Goal: Task Accomplishment & Management: Complete application form

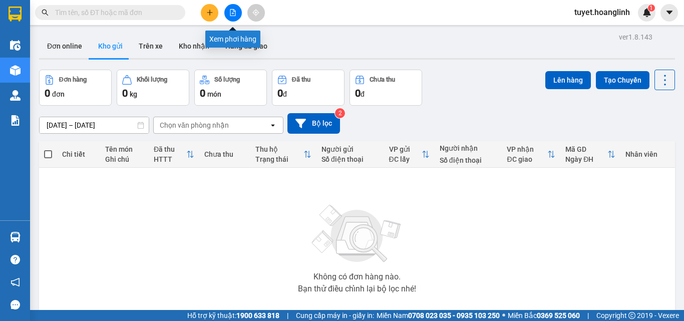
click at [230, 12] on icon "file-add" at bounding box center [233, 12] width 6 height 7
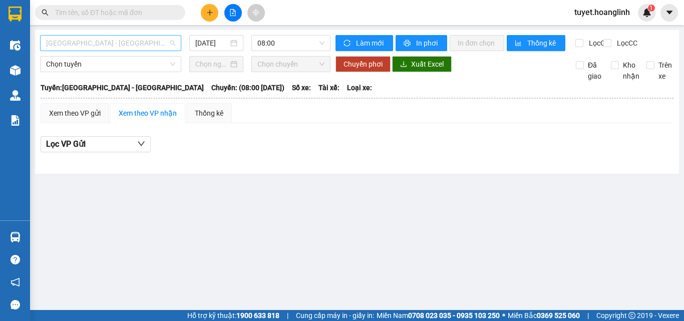
click at [96, 44] on span "Quảng Bình - Hà Nội" at bounding box center [110, 43] width 129 height 15
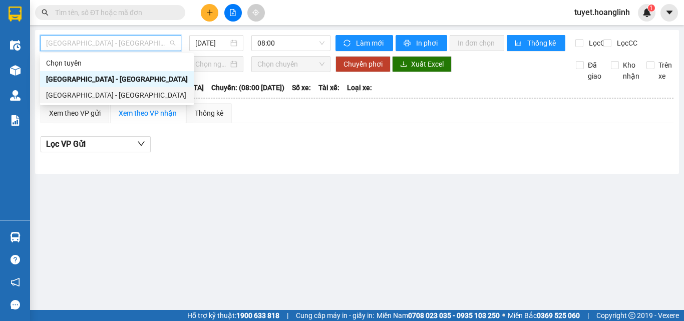
click at [86, 92] on div "Hà Nội - Quảng Bình" at bounding box center [117, 95] width 142 height 11
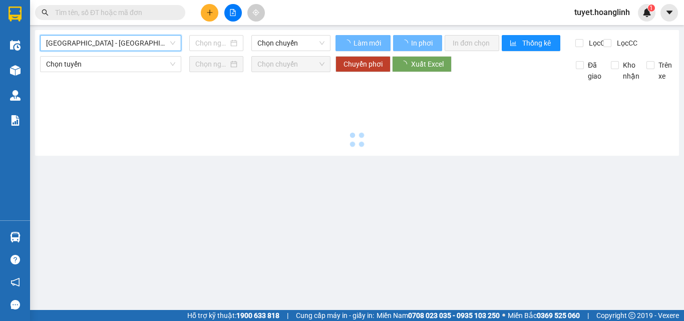
type input "14/09/2025"
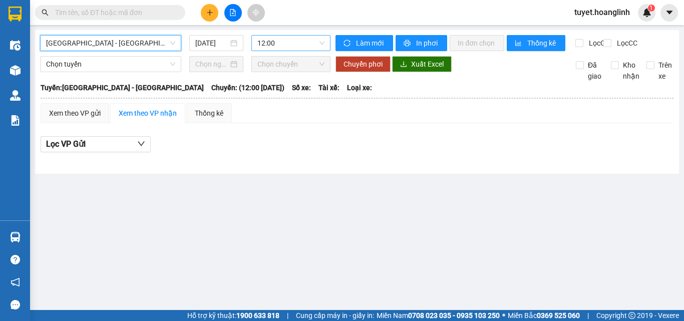
click at [274, 47] on span "12:00" at bounding box center [291, 43] width 67 height 15
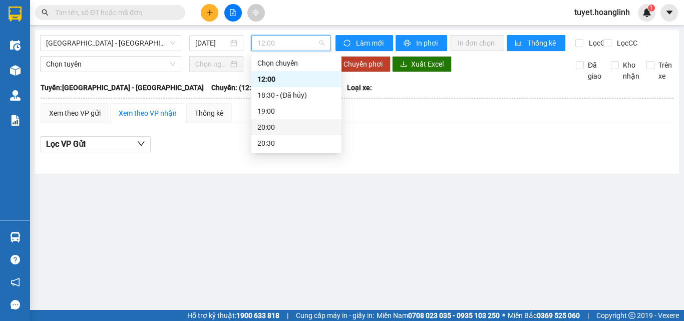
click at [268, 111] on div "19:00" at bounding box center [297, 111] width 78 height 11
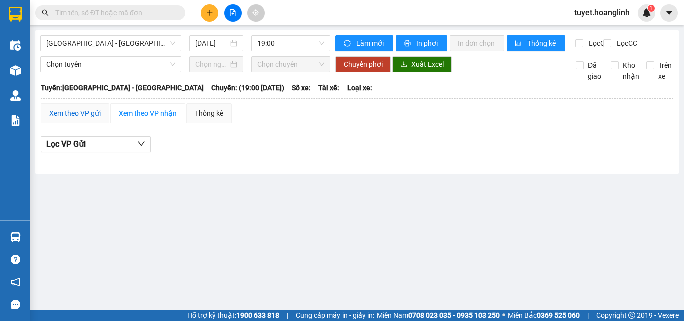
click at [79, 119] on div "Xem theo VP gửi" at bounding box center [75, 113] width 52 height 11
click at [63, 119] on div "Xem theo VP gửi" at bounding box center [75, 113] width 52 height 11
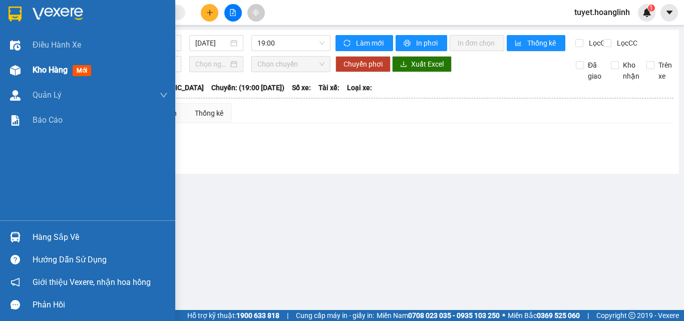
click at [21, 72] on div at bounding box center [16, 71] width 18 height 18
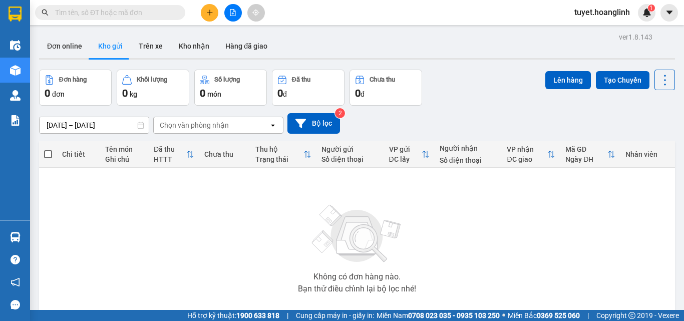
click at [232, 15] on icon "file-add" at bounding box center [232, 12] width 7 height 7
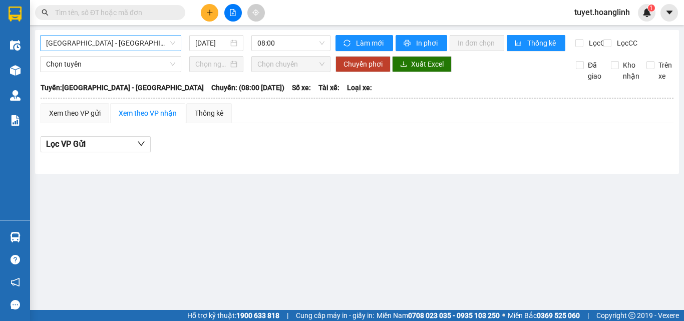
click at [99, 48] on span "Quảng Bình - Hà Nội" at bounding box center [110, 43] width 129 height 15
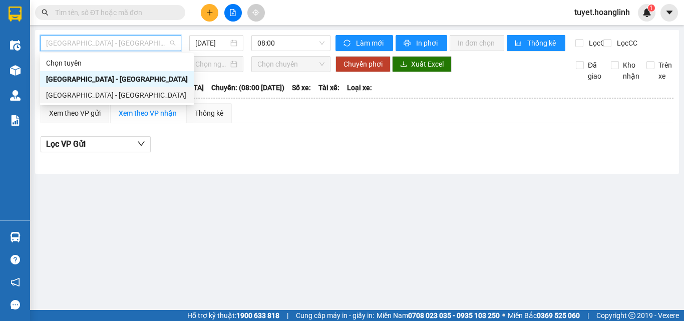
click at [97, 103] on body "Kết quả tìm kiếm ( 0 ) Bộ lọc No Data tuyet.hoanglinh 1 Điều hành xe Kho hàng m…" at bounding box center [342, 160] width 684 height 321
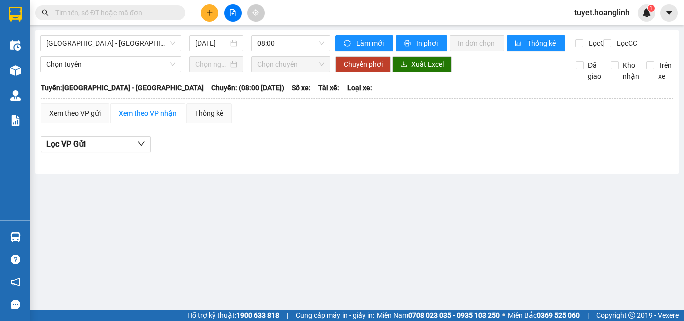
click at [102, 92] on b "Tuyến: Quảng Bình - Hà Nội" at bounding box center [122, 88] width 163 height 8
click at [117, 45] on span "Quảng Bình - Hà Nội" at bounding box center [110, 43] width 129 height 15
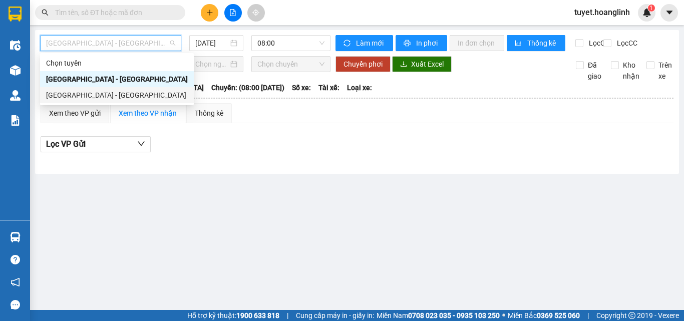
click at [99, 92] on div "Hà Nội - Quảng Bình" at bounding box center [117, 95] width 142 height 11
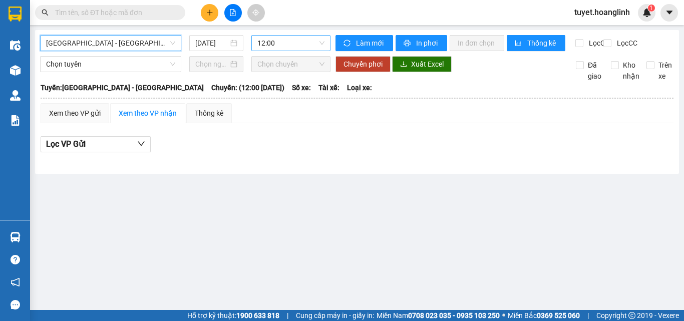
click at [268, 44] on span "12:00" at bounding box center [291, 43] width 67 height 15
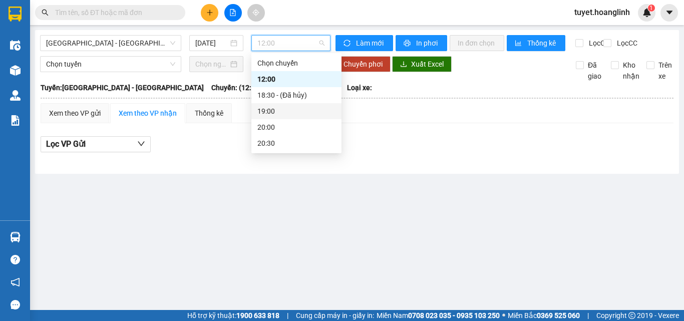
click at [281, 110] on div "19:00" at bounding box center [297, 111] width 78 height 11
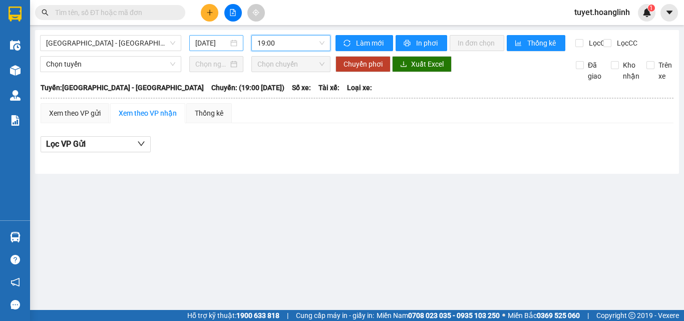
click at [221, 45] on input "14/09/2025" at bounding box center [211, 43] width 33 height 11
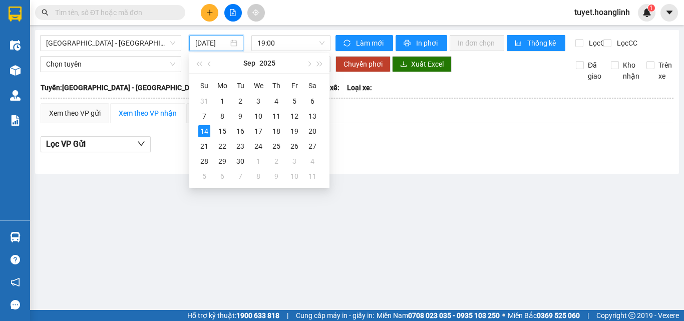
click at [383, 186] on main "Hà Nội - Quảng Bình 14/09/2025 19:00 Làm mới In phơi In đơn chọn Thống kê Lọc C…" at bounding box center [342, 155] width 684 height 310
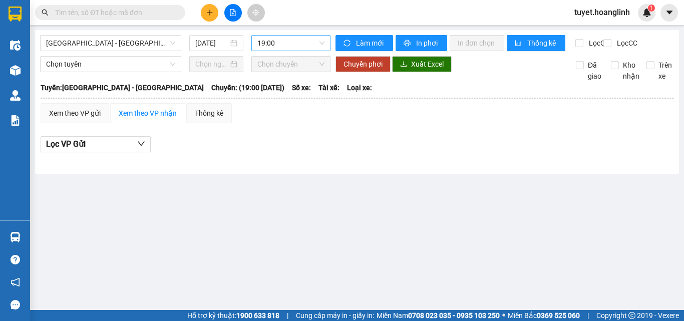
click at [270, 49] on span "19:00" at bounding box center [291, 43] width 67 height 15
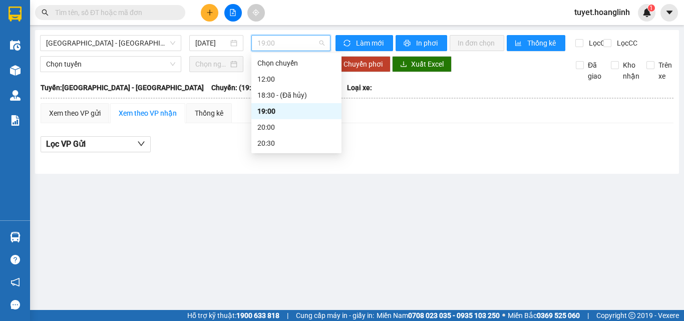
click at [272, 111] on div "19:00" at bounding box center [297, 111] width 78 height 11
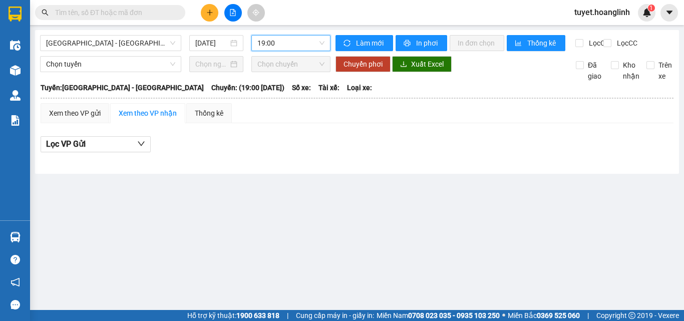
click at [208, 33] on div "Hà Nội - Quảng Bình 14/09/2025 19:00 19:00 Làm mới In phơi In đơn chọn Thống kê…" at bounding box center [357, 102] width 644 height 144
click at [215, 43] on input "14/09/2025" at bounding box center [211, 43] width 33 height 11
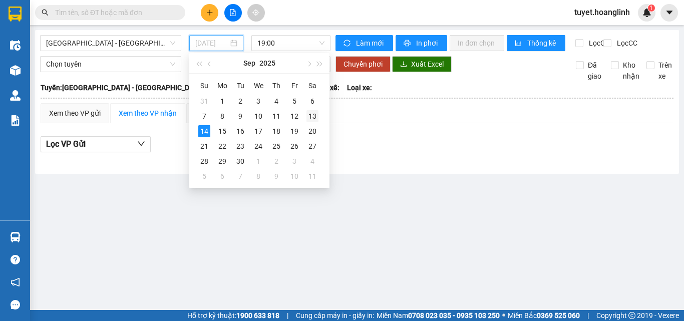
click at [313, 116] on div "13" at bounding box center [313, 116] width 12 height 12
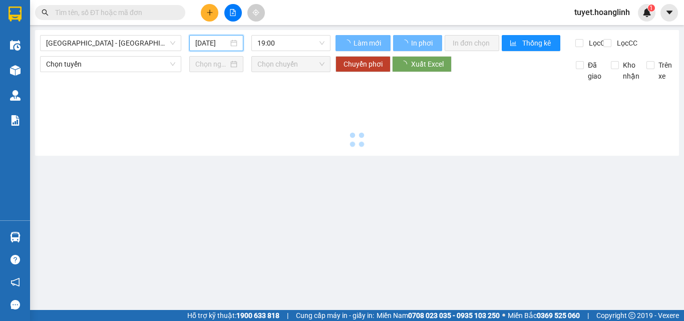
type input "13/09/2025"
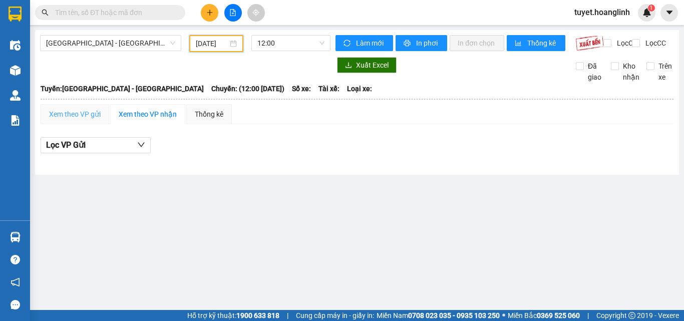
click at [82, 115] on div "Xem theo VP gửi" at bounding box center [75, 114] width 69 height 20
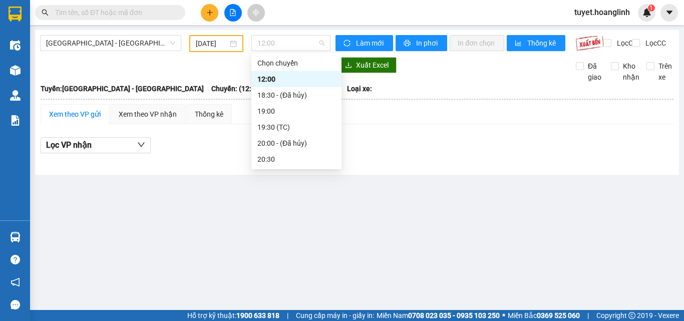
drag, startPoint x: 282, startPoint y: 37, endPoint x: 283, endPoint y: 65, distance: 28.1
click at [280, 42] on span "12:00" at bounding box center [291, 43] width 67 height 15
click at [290, 112] on div "19:00" at bounding box center [297, 111] width 78 height 11
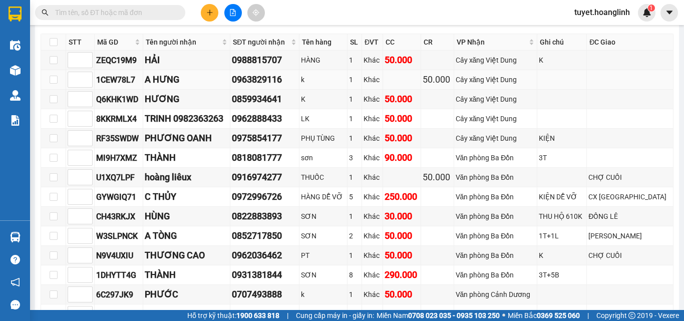
scroll to position [651, 0]
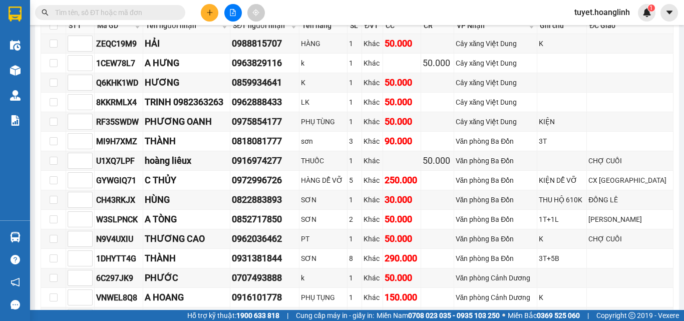
click at [206, 10] on icon "plus" at bounding box center [209, 12] width 7 height 7
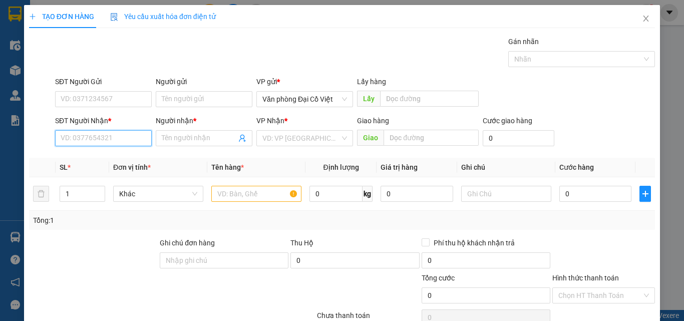
click at [86, 134] on input "SĐT Người Nhận *" at bounding box center [103, 138] width 97 height 16
click at [61, 136] on input "912446141" at bounding box center [103, 138] width 97 height 16
click at [114, 138] on input "0912446141" at bounding box center [103, 138] width 97 height 16
click at [86, 138] on input "0912446141" at bounding box center [103, 138] width 97 height 16
type input "0912443141"
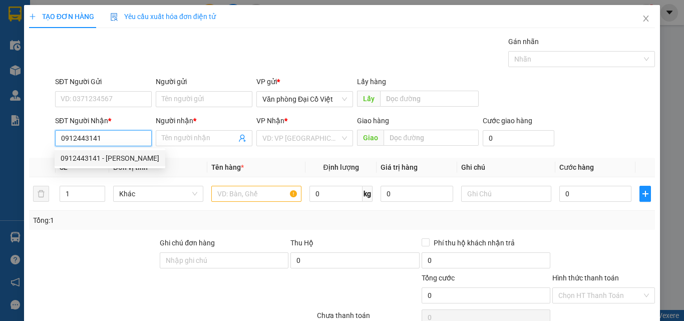
click at [116, 159] on div "0912443141 - phan anh" at bounding box center [110, 158] width 99 height 11
type input "phan anh"
type input "50.000"
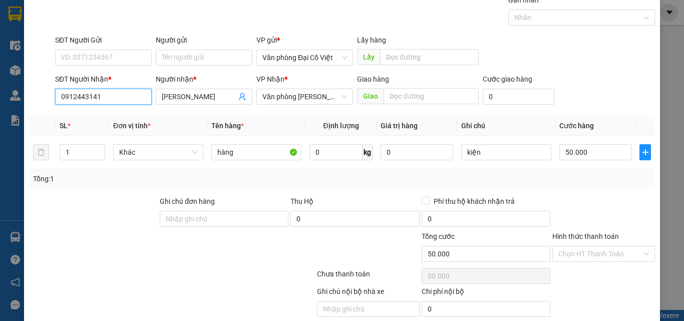
scroll to position [81, 0]
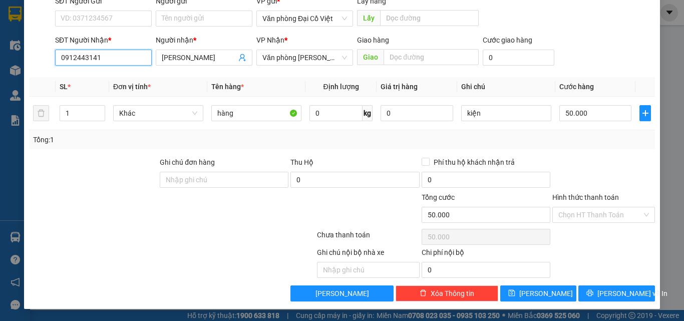
type input "0912443141"
click at [617, 292] on span "Lưu và In" at bounding box center [633, 293] width 70 height 11
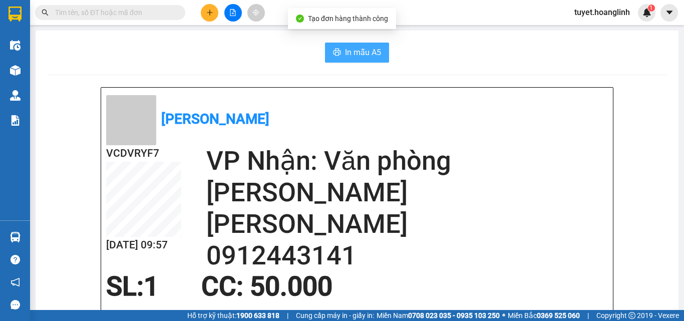
click at [359, 51] on span "In mẫu A5" at bounding box center [363, 52] width 36 height 13
click at [207, 13] on icon "plus" at bounding box center [209, 12] width 7 height 7
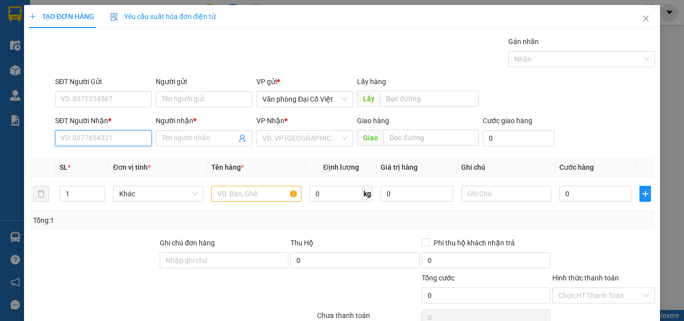
click at [120, 140] on input "SĐT Người Nhận *" at bounding box center [103, 138] width 97 height 16
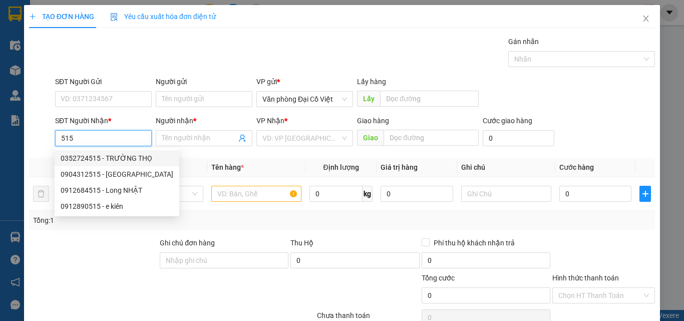
click at [132, 156] on div "0352724515 - TRƯỜNG THỌ" at bounding box center [117, 158] width 113 height 11
type input "0352724515"
type input "TRƯỜNG THỌ"
type input "TROOC"
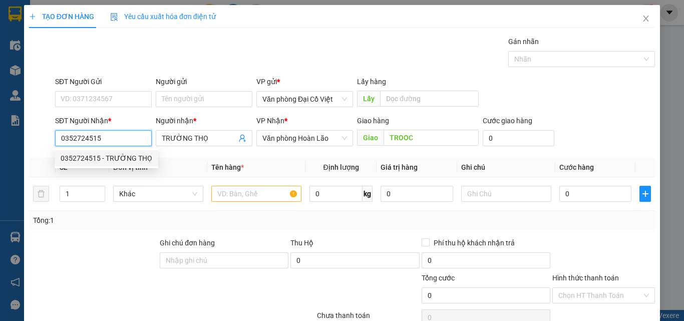
type input "120.000"
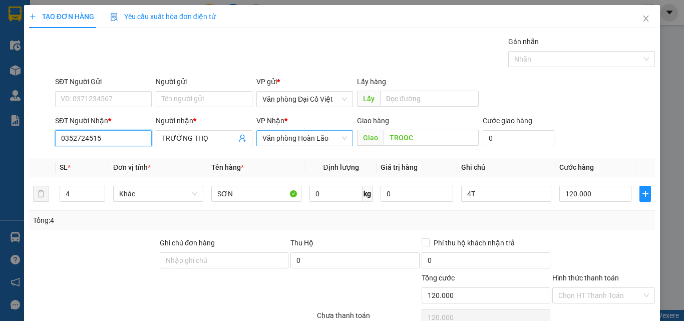
click at [298, 137] on span "Văn phòng Hoàn Lão" at bounding box center [305, 138] width 85 height 15
type input "0352724515"
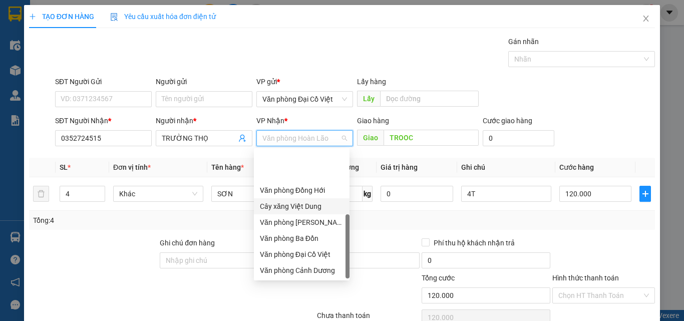
scroll to position [48, 0]
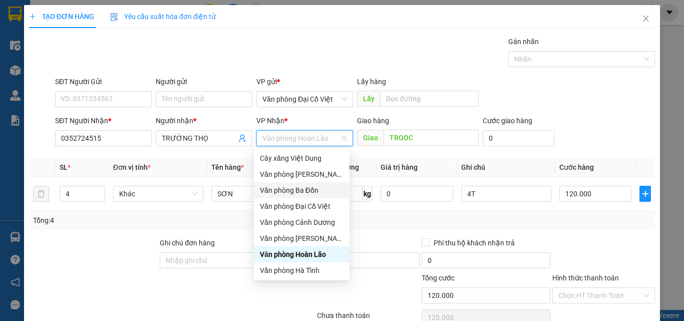
click at [314, 185] on div "Văn phòng Ba Đồn" at bounding box center [302, 190] width 84 height 11
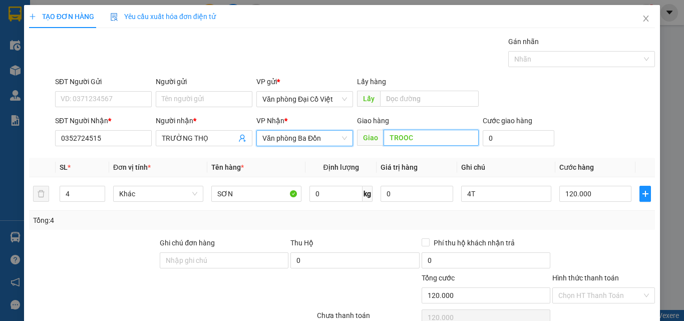
click at [436, 135] on input "TROOC" at bounding box center [431, 138] width 95 height 16
type input "sơn nở"
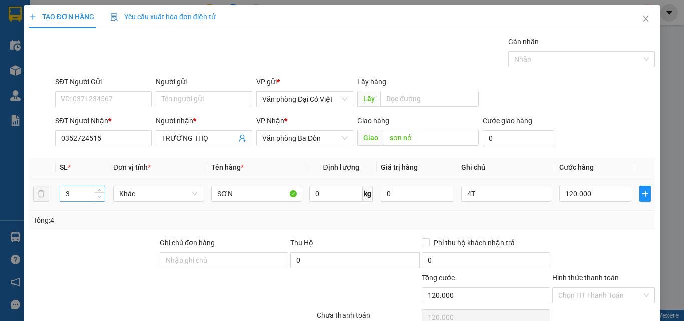
click at [98, 196] on icon "down" at bounding box center [100, 197] width 4 height 4
type input "2"
click at [478, 201] on input "4T" at bounding box center [506, 194] width 90 height 16
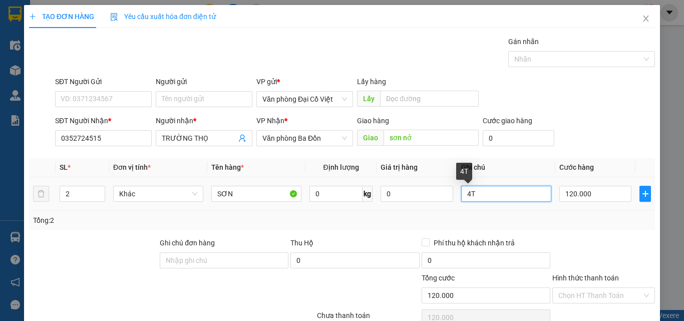
click at [478, 201] on input "4T" at bounding box center [506, 194] width 90 height 16
type input "2t"
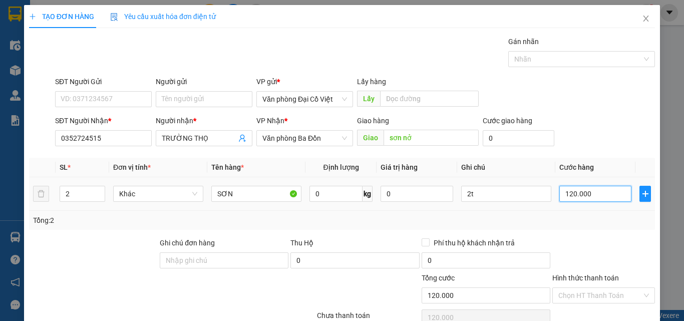
click at [595, 198] on input "120.000" at bounding box center [596, 194] width 72 height 16
type input "6"
type input "60"
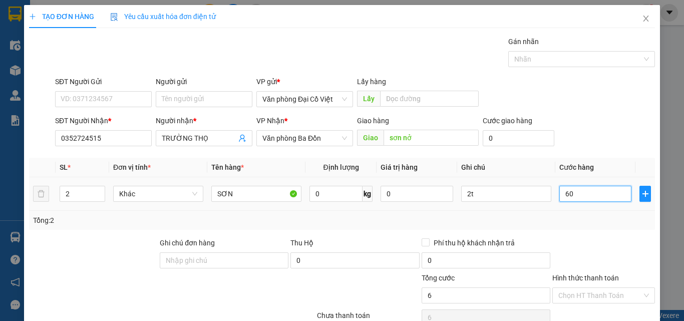
type input "60"
click at [589, 241] on div at bounding box center [604, 254] width 105 height 35
type input "60.000"
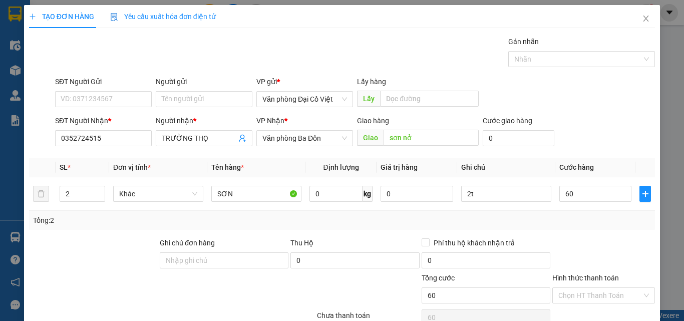
type input "60.000"
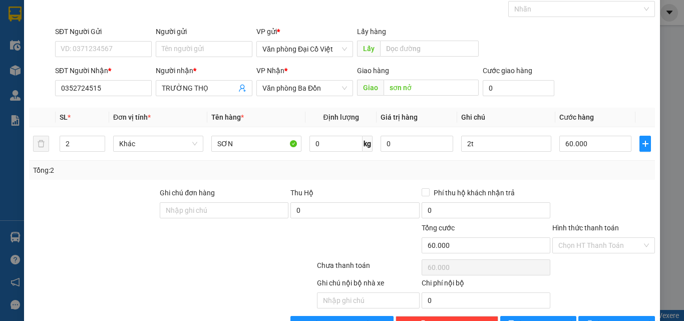
scroll to position [81, 0]
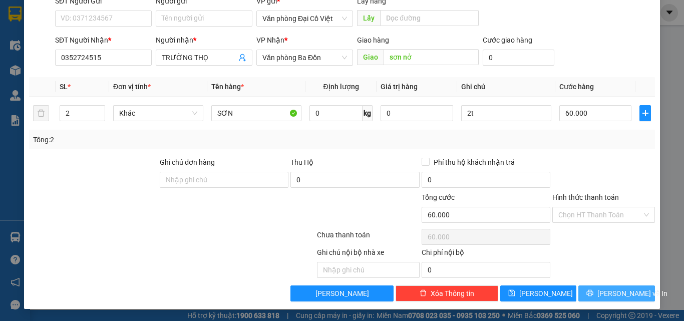
click at [608, 289] on span "Lưu và In" at bounding box center [633, 293] width 70 height 11
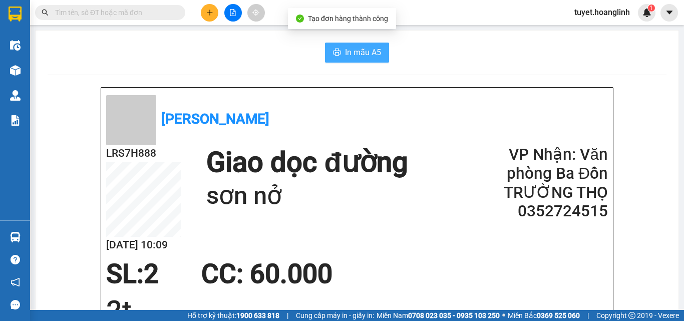
click at [355, 45] on button "In mẫu A5" at bounding box center [357, 53] width 64 height 20
